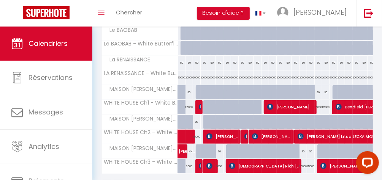
scroll to position [142, 0]
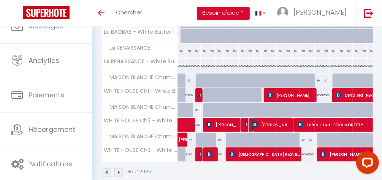
click at [286, 121] on span "[PERSON_NAME]" at bounding box center [272, 125] width 41 height 14
select select "OK"
select select "KO"
select select "0"
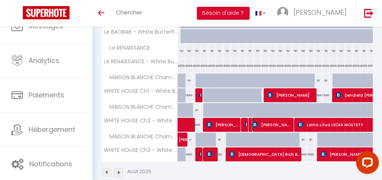
select select "1"
select select
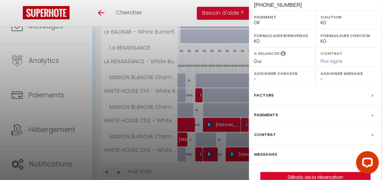
scroll to position [178, 0]
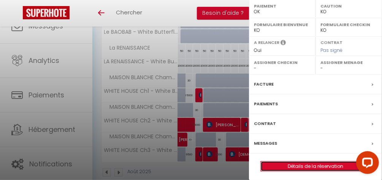
click at [324, 164] on link "Détails de la réservation" at bounding box center [315, 167] width 109 height 10
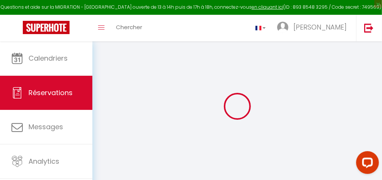
type input "SOULE"
type input "MOUAMMAR"
type input "smouam.337019@guest.booking.com"
type input "+33773779164"
select select "FR"
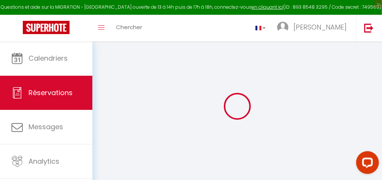
type input "12592"
select select "57684"
select select "1"
select select
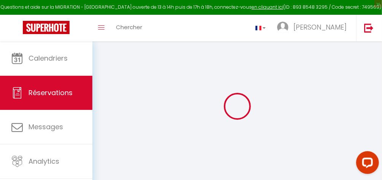
type input "1"
select select "12"
select select
type input "76950"
checkbox input "false"
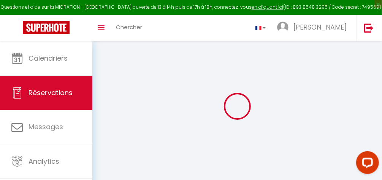
select select "2"
type input "0"
select select
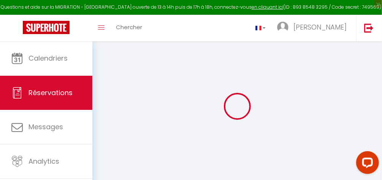
select select
select select "14"
checkbox input "false"
select select
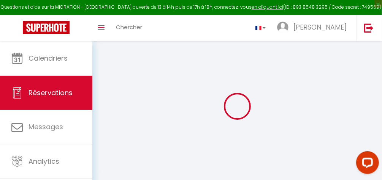
checkbox input "false"
select select
checkbox input "false"
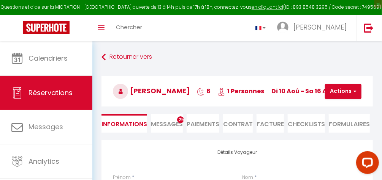
select select
checkbox input "false"
type textarea "Approximate time of arrival: between 02:00 and 03:00 Bonjour, Je vous contacte …"
type input "7000"
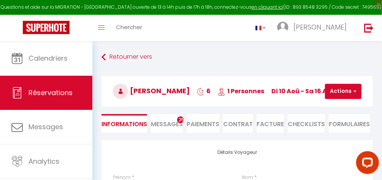
type input "6000"
select select
checkbox input "false"
select select
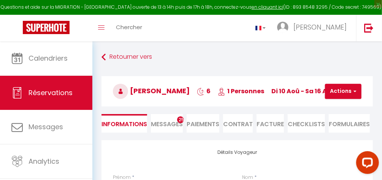
select select
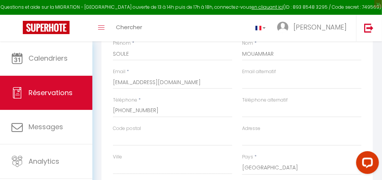
scroll to position [118, 0]
